Goal: Find specific page/section: Find specific page/section

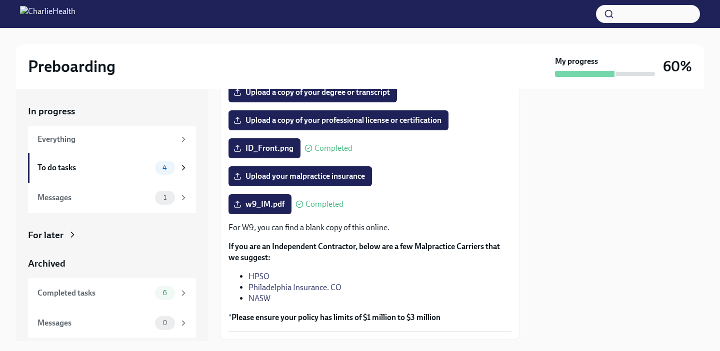
scroll to position [245, 0]
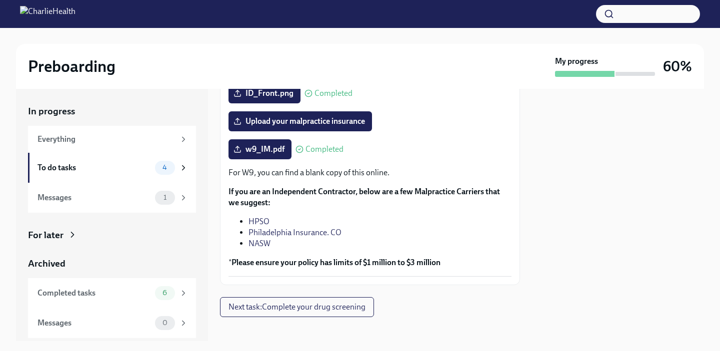
drag, startPoint x: 248, startPoint y: 236, endPoint x: 271, endPoint y: 236, distance: 23.0
click at [273, 227] on li "HPSO" at bounding box center [379, 221] width 263 height 11
drag, startPoint x: 271, startPoint y: 236, endPoint x: 245, endPoint y: 235, distance: 25.5
click at [245, 236] on ul "HPSO Philadelphia Insurance. CO NASW" at bounding box center [369, 232] width 283 height 33
copy link "HPSO"
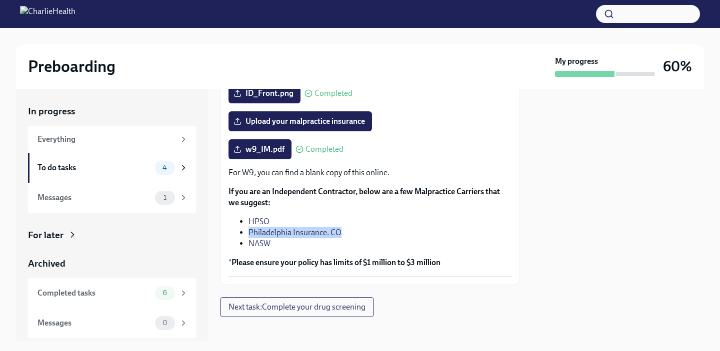
drag, startPoint x: 308, startPoint y: 246, endPoint x: 249, endPoint y: 244, distance: 59.0
click at [249, 238] on li "Philadelphia Insurance. CO" at bounding box center [379, 232] width 263 height 11
copy link "Philadelphia Insurance. CO"
drag, startPoint x: 288, startPoint y: 259, endPoint x: 255, endPoint y: 259, distance: 33.0
click at [255, 249] on li "NASW" at bounding box center [379, 243] width 263 height 11
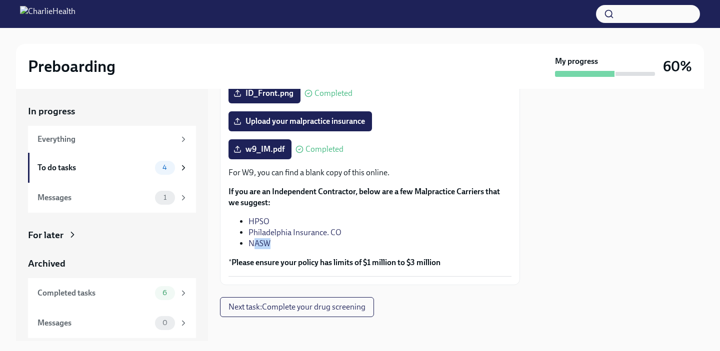
click at [255, 248] on link "NASW" at bounding box center [259, 243] width 22 height 9
click at [281, 237] on link "Philadelphia Insurance. CO" at bounding box center [294, 232] width 93 height 9
click at [260, 226] on link "HPSO" at bounding box center [258, 221] width 21 height 9
click at [251, 248] on link "NASW" at bounding box center [259, 243] width 22 height 9
click at [375, 227] on li "HPSO" at bounding box center [379, 221] width 263 height 11
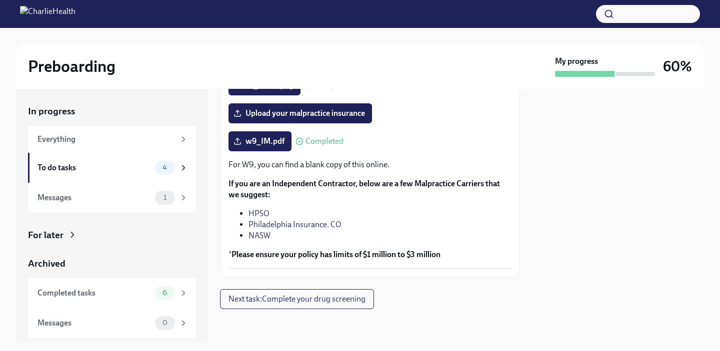
scroll to position [268, 0]
